Goal: Information Seeking & Learning: Compare options

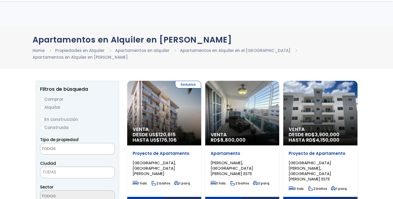
select select
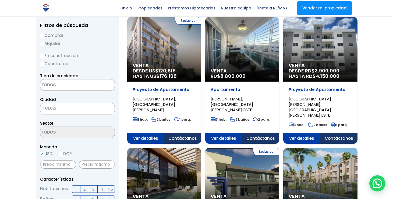
scroll to position [41, 0]
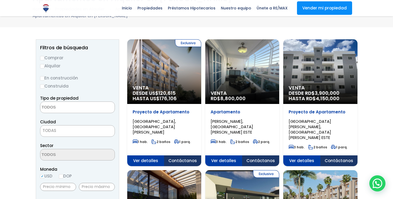
click at [43, 65] on input "Alquilar" at bounding box center [42, 66] width 4 height 4
radio input "true"
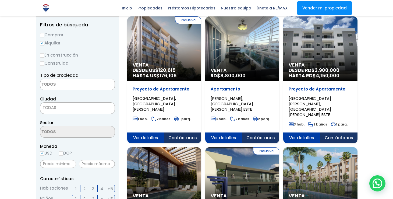
scroll to position [75, 0]
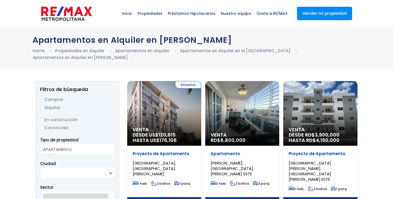
select select
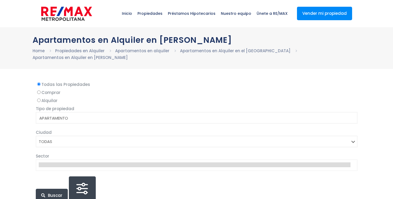
select select
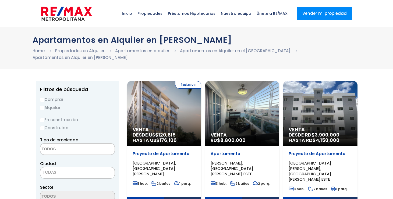
select select
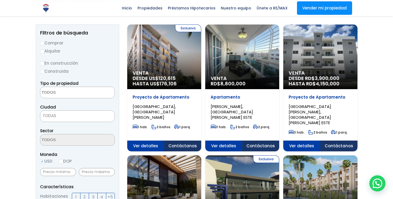
scroll to position [52, 0]
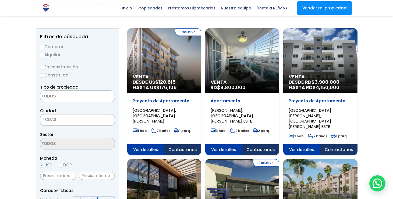
click at [44, 53] on label "Alquilar" at bounding box center [77, 54] width 75 height 7
click at [44, 53] on input "Alquilar" at bounding box center [42, 55] width 4 height 4
radio input "true"
click at [60, 96] on textarea "Search" at bounding box center [66, 97] width 52 height 12
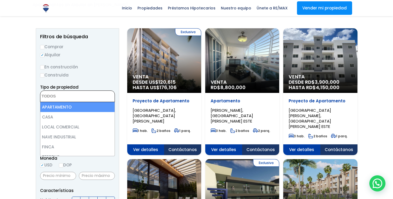
select select "apartment"
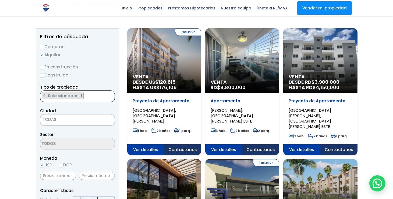
click at [58, 121] on span "TODAS" at bounding box center [77, 120] width 74 height 8
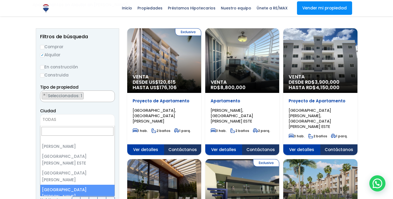
scroll to position [0, 0]
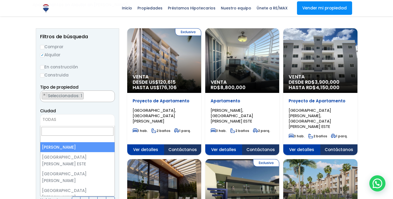
select select "1"
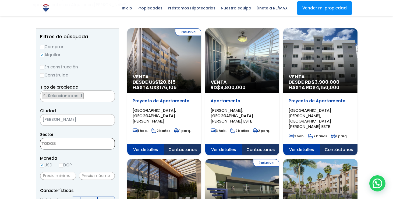
click at [65, 143] on textarea "Search" at bounding box center [66, 144] width 52 height 12
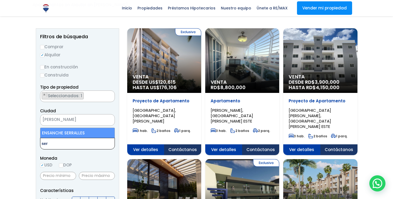
type textarea "ser"
select select "157"
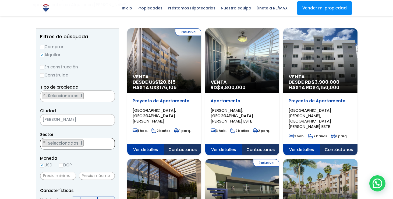
click at [62, 119] on span "[PERSON_NAME]" at bounding box center [70, 120] width 61 height 8
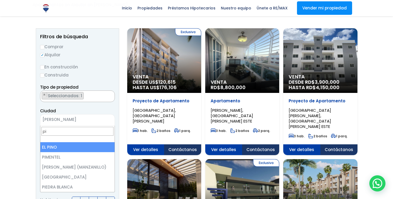
type input "p"
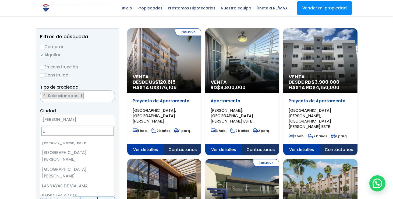
scroll to position [0, 0]
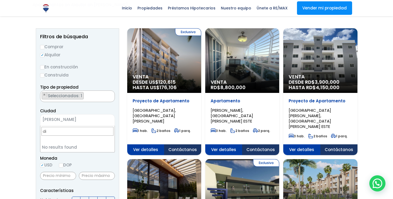
type input "d"
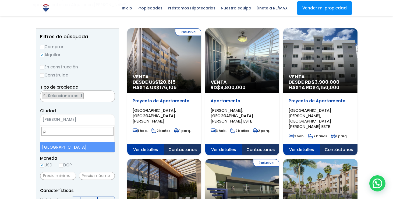
type input "p"
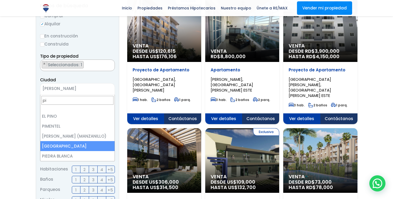
scroll to position [84, 0]
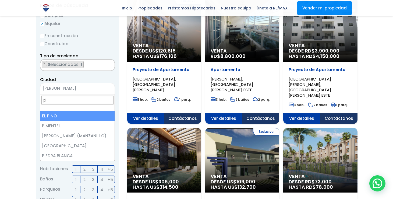
type input "p"
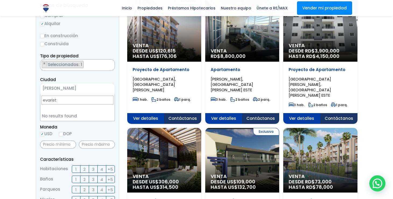
type input "evaristo"
drag, startPoint x: 76, startPoint y: 97, endPoint x: 60, endPoint y: 97, distance: 15.9
click at [58, 96] on input "evaristo" at bounding box center [77, 100] width 72 height 9
drag, startPoint x: 62, startPoint y: 98, endPoint x: 35, endPoint y: 98, distance: 26.4
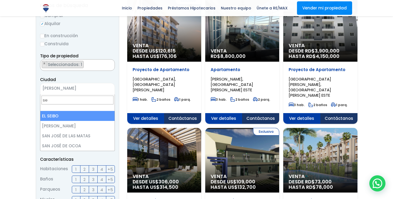
type input "s"
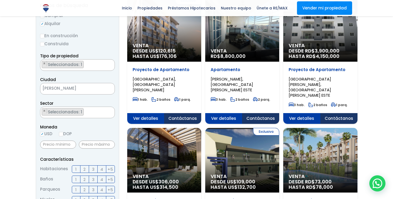
click at [93, 112] on ul "× Seleccionados: 1" at bounding box center [74, 113] width 68 height 12
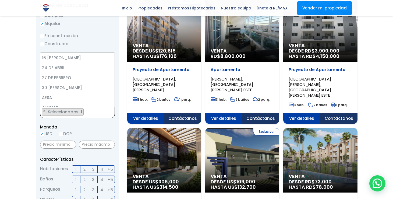
scroll to position [793, 0]
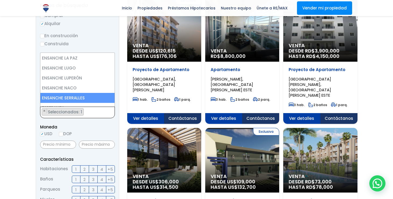
click at [95, 125] on span "Moneda" at bounding box center [77, 127] width 75 height 7
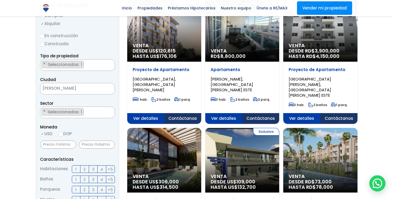
scroll to position [106, 0]
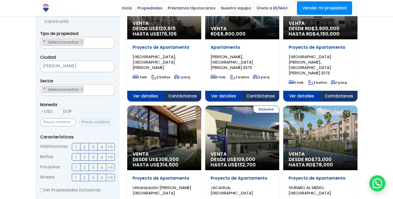
click at [86, 122] on input "text" at bounding box center [97, 122] width 36 height 8
click at [91, 125] on input "text" at bounding box center [97, 122] width 36 height 8
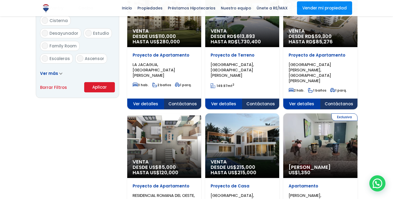
scroll to position [361, 0]
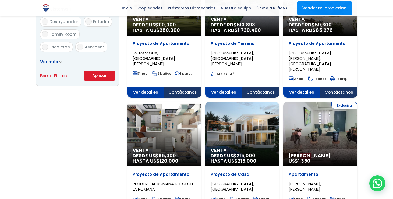
type input "1,200"
click at [105, 75] on button "Aplicar" at bounding box center [99, 75] width 31 height 10
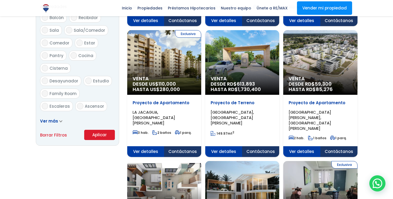
scroll to position [259, 0]
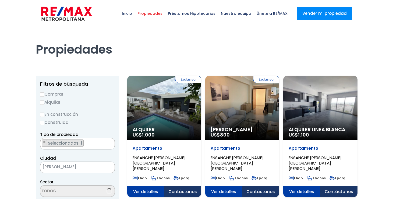
select select "157"
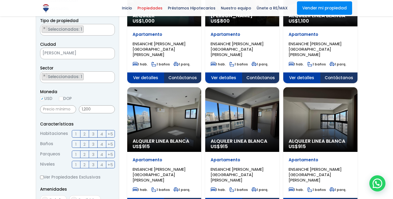
scroll to position [115, 0]
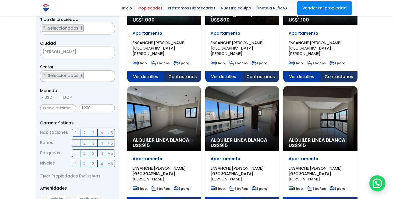
click at [85, 130] on span "2" at bounding box center [84, 132] width 2 height 7
click at [0, 0] on input "2" at bounding box center [0, 0] width 0 height 0
click at [86, 142] on label "2" at bounding box center [84, 143] width 9 height 8
click at [0, 0] on input "2" at bounding box center [0, 0] width 0 height 0
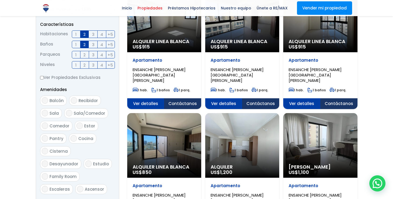
scroll to position [258, 0]
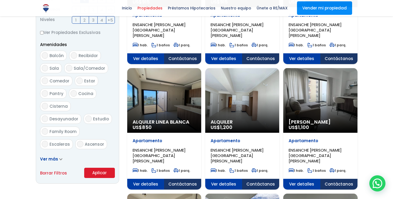
click at [97, 172] on button "Aplicar" at bounding box center [99, 173] width 31 height 10
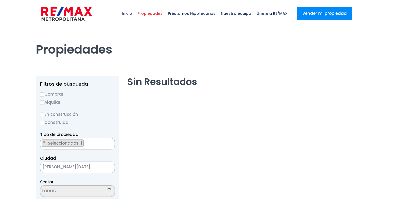
select select "157"
click at [43, 101] on input "Alquilar" at bounding box center [42, 102] width 4 height 4
radio input "true"
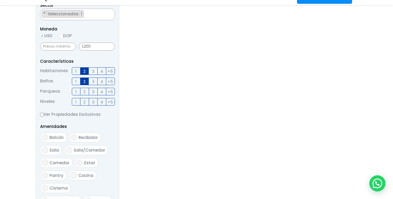
scroll to position [316, 0]
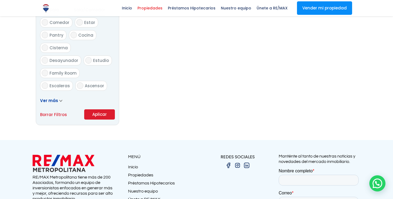
click at [92, 112] on button "Aplicar" at bounding box center [99, 114] width 31 height 10
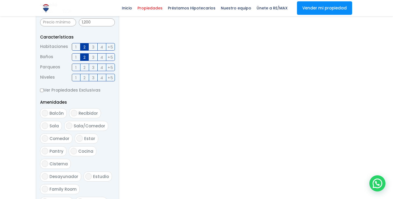
scroll to position [84, 0]
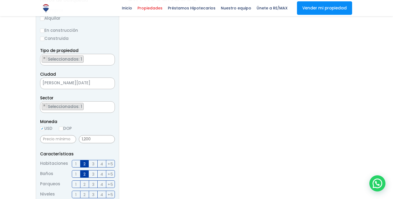
click at [89, 105] on ul "× Seleccionados: 1" at bounding box center [74, 107] width 68 height 12
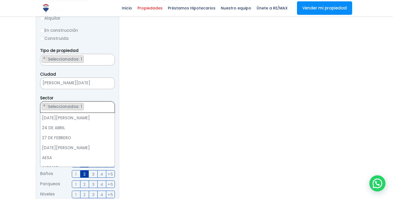
scroll to position [793, 0]
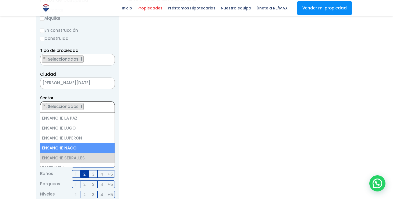
select select "182"
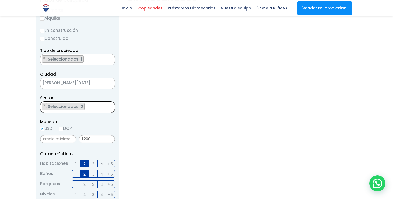
click at [105, 112] on span "× × Seleccionados: 2 × Seleccionados: 2" at bounding box center [77, 107] width 75 height 12
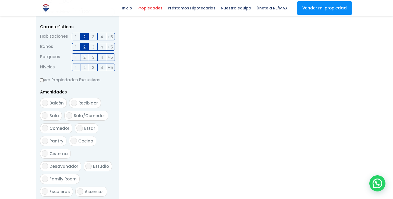
scroll to position [332, 0]
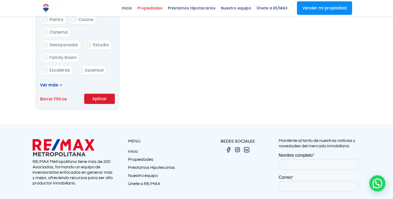
click at [104, 102] on button "Aplicar" at bounding box center [99, 99] width 31 height 10
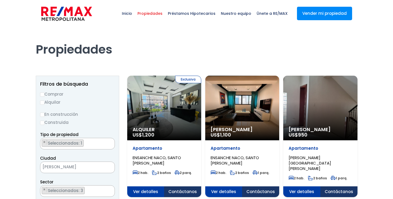
select select "182"
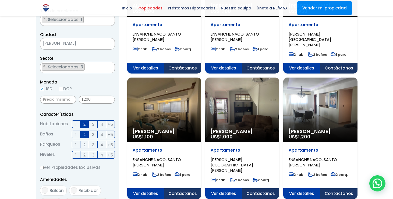
scroll to position [125, 0]
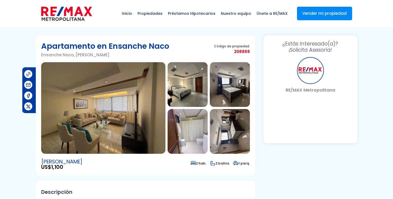
select select "DO"
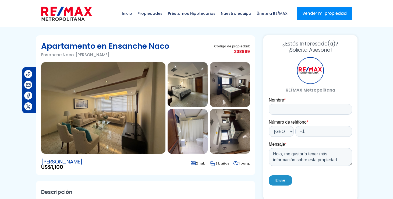
click at [131, 119] on img at bounding box center [103, 107] width 124 height 91
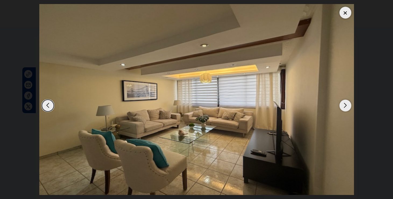
click at [344, 104] on div "Next slide" at bounding box center [346, 106] width 12 height 12
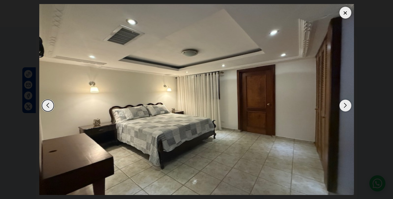
click at [344, 104] on div "Next slide" at bounding box center [346, 106] width 12 height 12
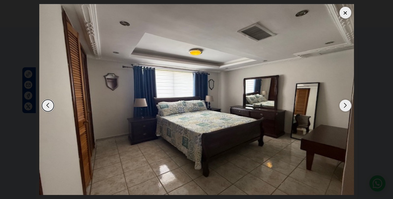
click at [344, 106] on div "Next slide" at bounding box center [346, 106] width 12 height 12
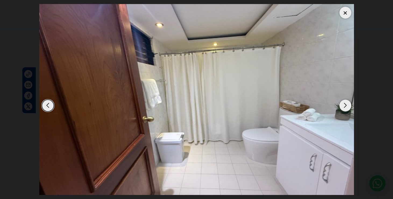
click at [344, 106] on div "Next slide" at bounding box center [346, 106] width 12 height 12
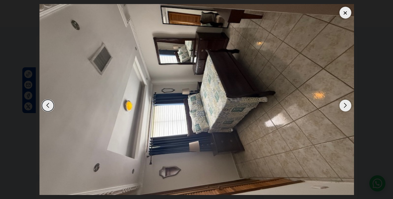
click at [338, 15] on img "5 / 7" at bounding box center [196, 99] width 315 height 191
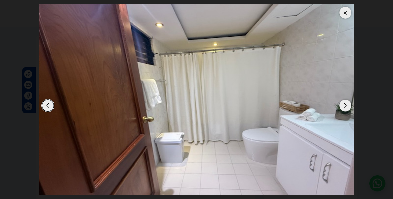
click at [350, 12] on div at bounding box center [346, 13] width 12 height 12
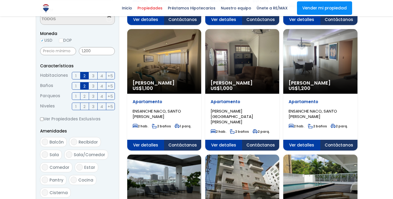
scroll to position [1213, 0]
select select "182"
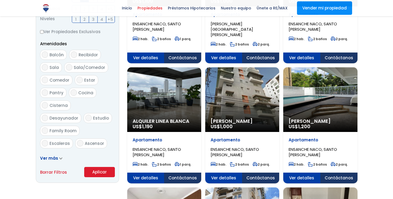
scroll to position [267, 0]
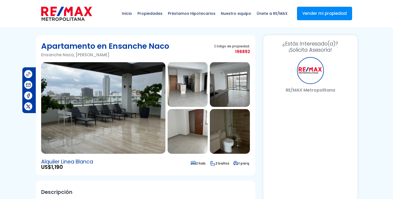
select select "DO"
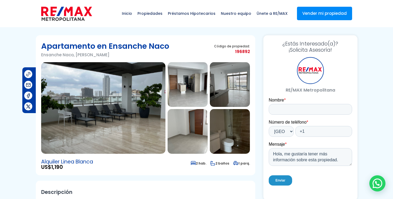
click at [139, 115] on img at bounding box center [103, 107] width 124 height 91
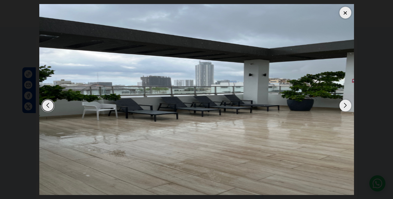
click at [345, 103] on div "Next slide" at bounding box center [346, 106] width 12 height 12
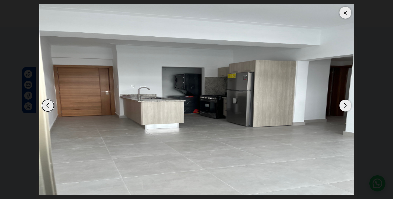
click at [345, 104] on div "Next slide" at bounding box center [346, 106] width 12 height 12
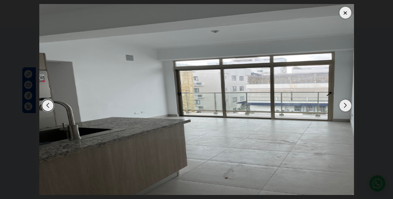
click at [345, 104] on div "Next slide" at bounding box center [346, 106] width 12 height 12
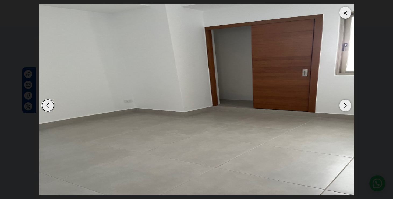
click at [345, 104] on div "Next slide" at bounding box center [346, 106] width 12 height 12
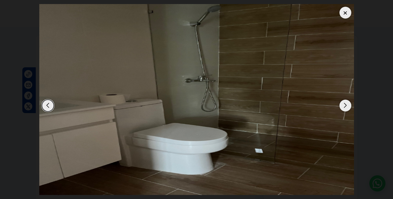
click at [345, 104] on div "Next slide" at bounding box center [346, 106] width 12 height 12
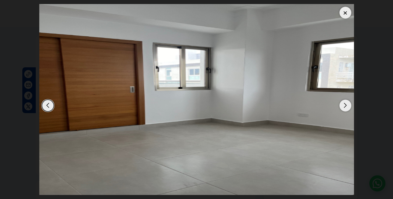
click at [345, 104] on div "Next slide" at bounding box center [346, 106] width 12 height 12
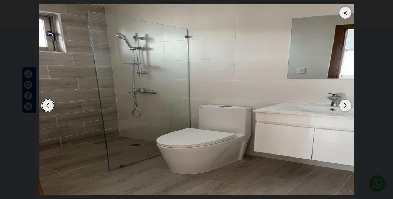
click at [348, 12] on div at bounding box center [346, 13] width 12 height 12
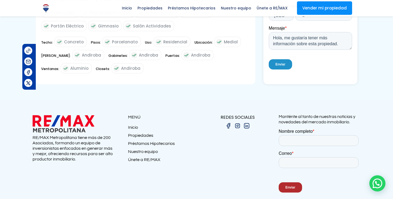
scroll to position [363, 0]
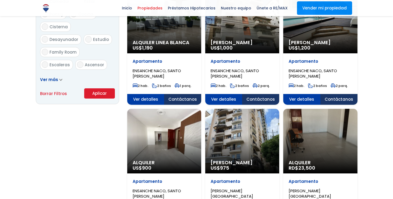
scroll to position [338, 0]
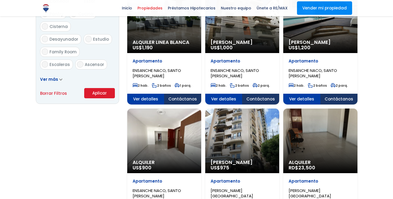
select select "182"
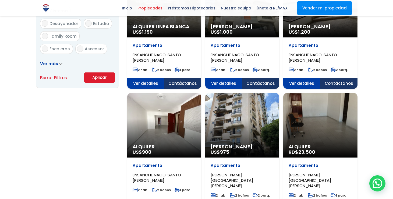
scroll to position [359, 0]
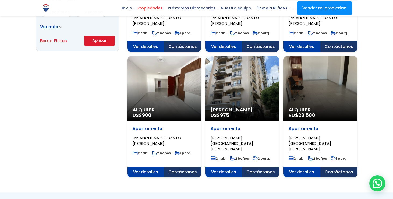
scroll to position [391, 0]
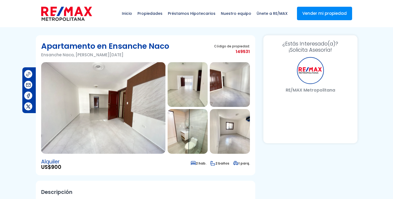
select select "DO"
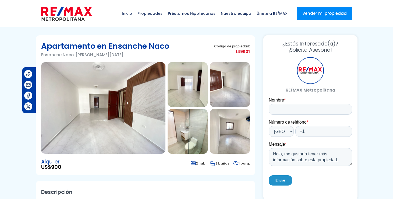
click at [137, 112] on img at bounding box center [103, 107] width 124 height 91
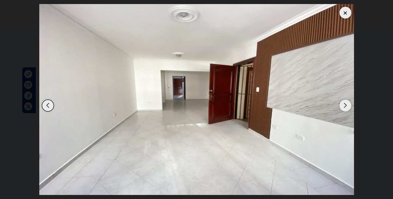
click at [341, 105] on div "Next slide" at bounding box center [346, 106] width 12 height 12
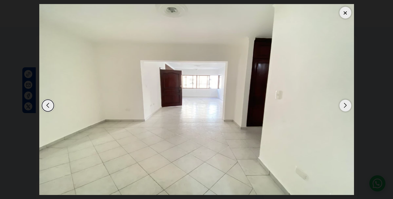
click at [343, 105] on div "Next slide" at bounding box center [346, 106] width 12 height 12
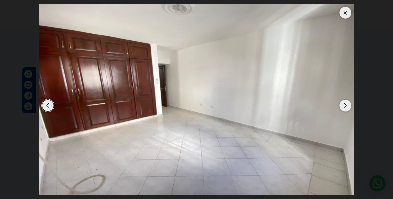
click at [343, 105] on div "Next slide" at bounding box center [346, 106] width 12 height 12
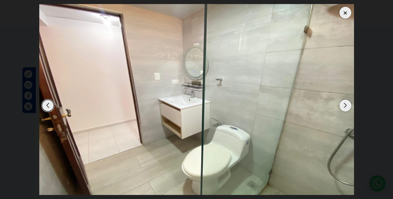
click at [345, 14] on div at bounding box center [346, 13] width 12 height 12
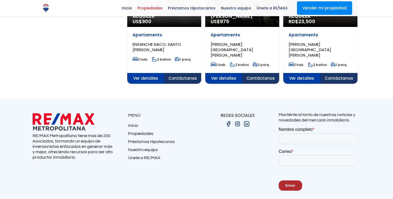
scroll to position [492, 0]
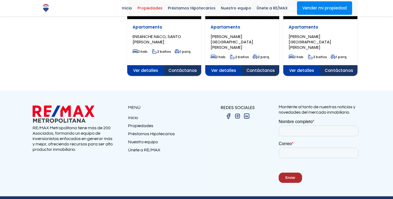
select select "182"
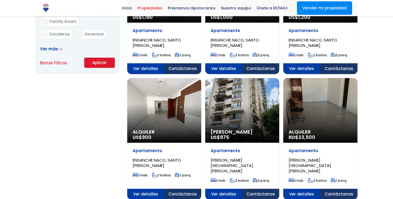
scroll to position [368, 0]
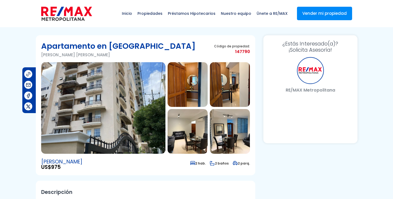
select select "DO"
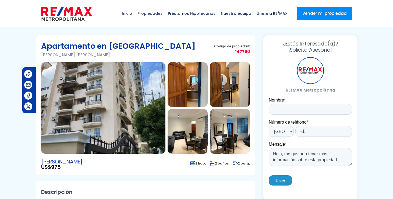
scroll to position [10, 0]
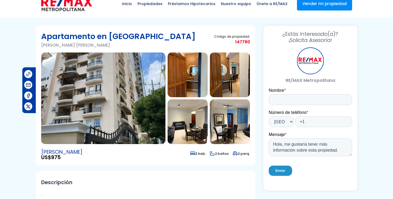
click at [130, 119] on img at bounding box center [103, 97] width 124 height 91
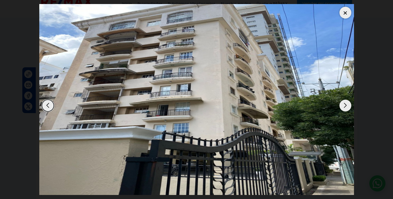
click at [344, 107] on div "Next slide" at bounding box center [346, 106] width 12 height 12
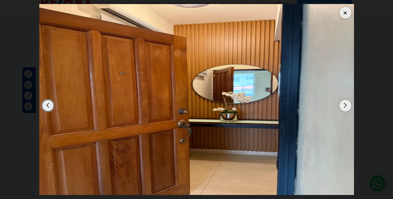
click at [344, 107] on div "Next slide" at bounding box center [346, 106] width 12 height 12
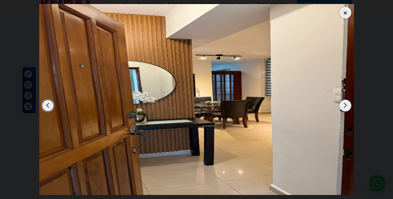
click at [344, 107] on div "Next slide" at bounding box center [346, 106] width 12 height 12
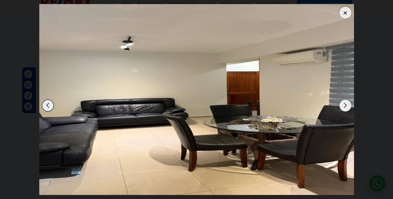
click at [344, 107] on div "Next slide" at bounding box center [346, 106] width 12 height 12
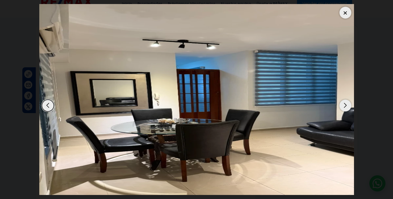
click at [344, 107] on div "Next slide" at bounding box center [346, 106] width 12 height 12
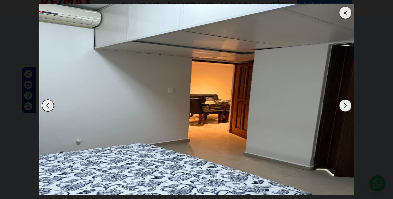
click at [344, 11] on div at bounding box center [346, 13] width 12 height 12
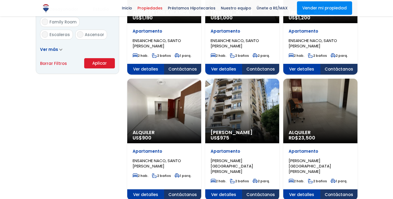
scroll to position [411, 0]
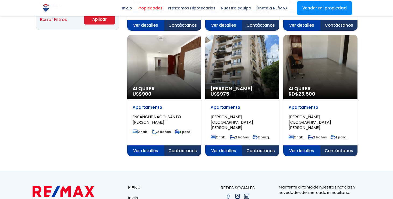
select select "182"
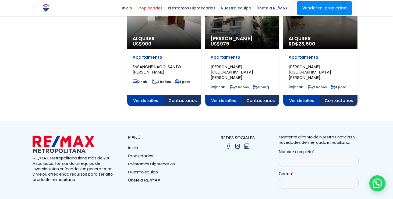
scroll to position [492, 0]
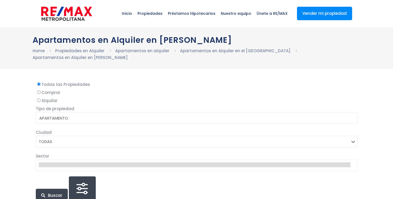
select select
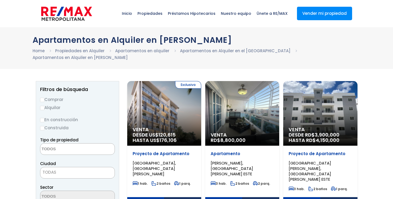
select select
click at [41, 108] on input "Alquilar" at bounding box center [42, 108] width 4 height 4
radio input "true"
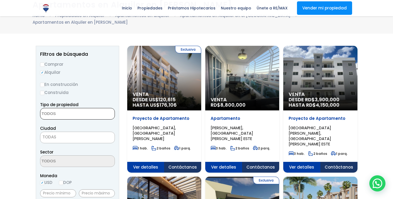
click at [55, 110] on textarea "Search" at bounding box center [66, 114] width 52 height 12
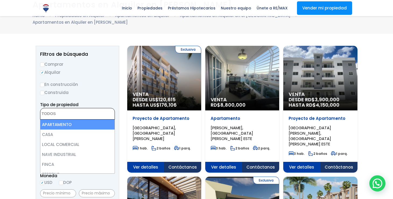
select select "apartment"
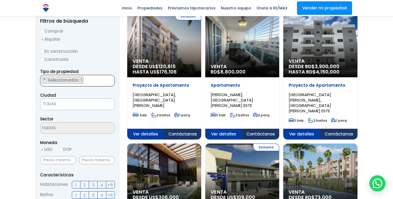
scroll to position [76, 0]
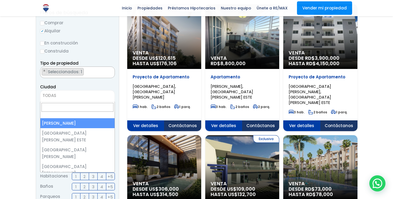
click at [58, 95] on span "TODAS" at bounding box center [77, 96] width 74 height 8
select select "1"
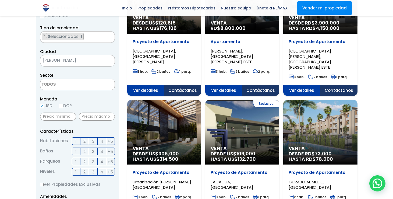
scroll to position [116, 0]
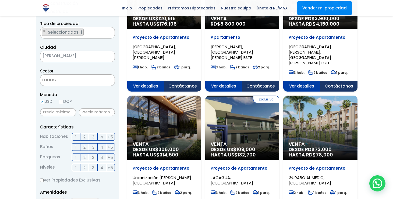
click at [74, 80] on textarea "Search" at bounding box center [66, 81] width 52 height 12
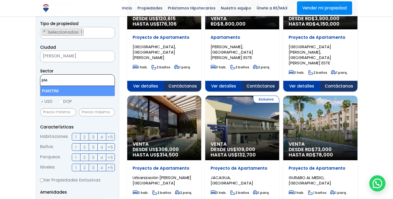
type textarea "pia"
select select "156"
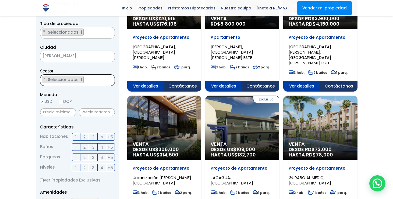
scroll to position [1213, 0]
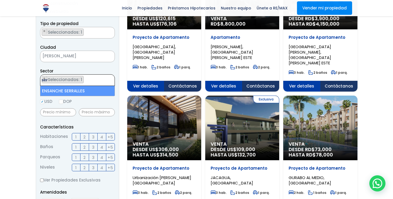
type textarea "ser"
select select "157"
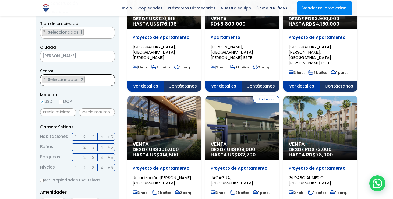
click at [100, 84] on ul "× Seleccionados: 2 × Seleccionados: 2" at bounding box center [74, 81] width 68 height 12
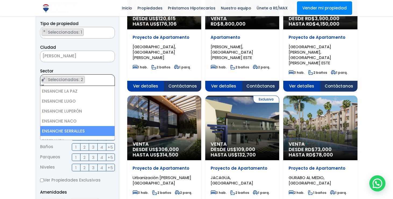
scroll to position [0, 0]
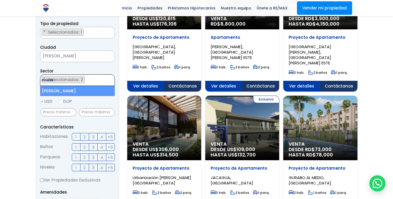
type textarea "evaris"
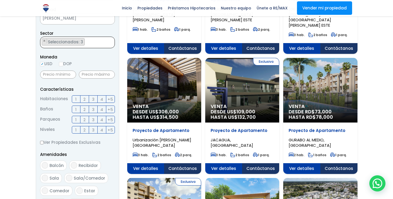
scroll to position [155, 0]
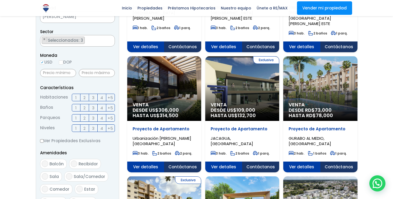
click at [85, 98] on span "2" at bounding box center [84, 97] width 2 height 7
click at [0, 0] on input "2" at bounding box center [0, 0] width 0 height 0
click at [85, 116] on span "2" at bounding box center [84, 118] width 2 height 7
click at [0, 0] on input "2" at bounding box center [0, 0] width 0 height 0
click at [84, 107] on span "2" at bounding box center [84, 107] width 2 height 7
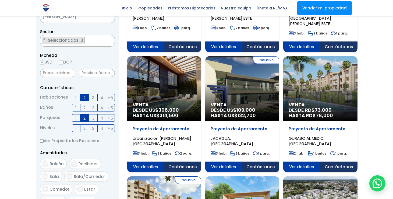
click at [0, 0] on input "2" at bounding box center [0, 0] width 0 height 0
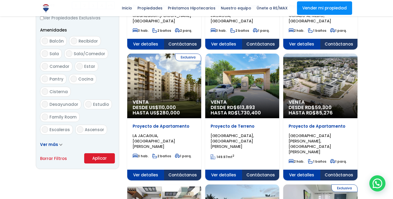
scroll to position [280, 0]
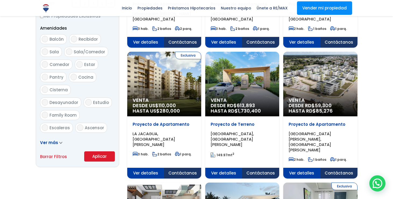
click at [97, 157] on button "Aplicar" at bounding box center [99, 156] width 31 height 10
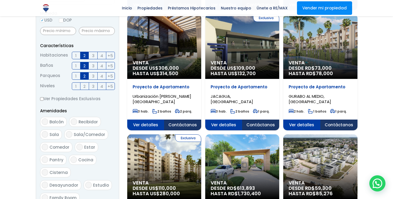
scroll to position [190, 0]
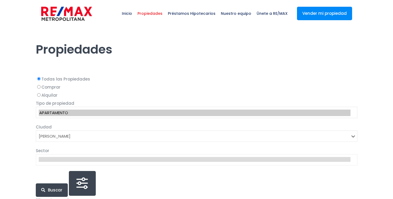
select select "1"
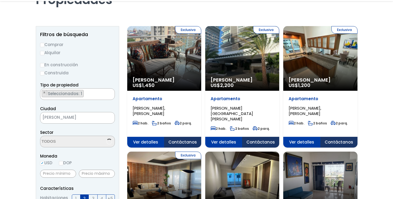
scroll to position [50, 0]
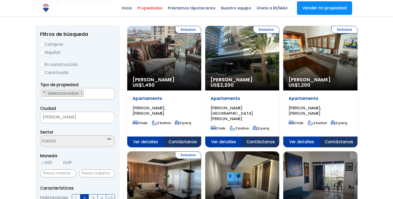
select select "157"
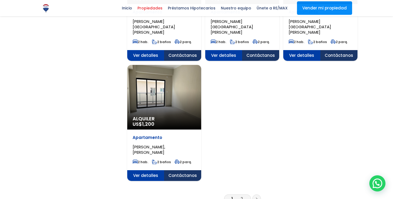
scroll to position [638, 0]
